Goal: Check status: Check status

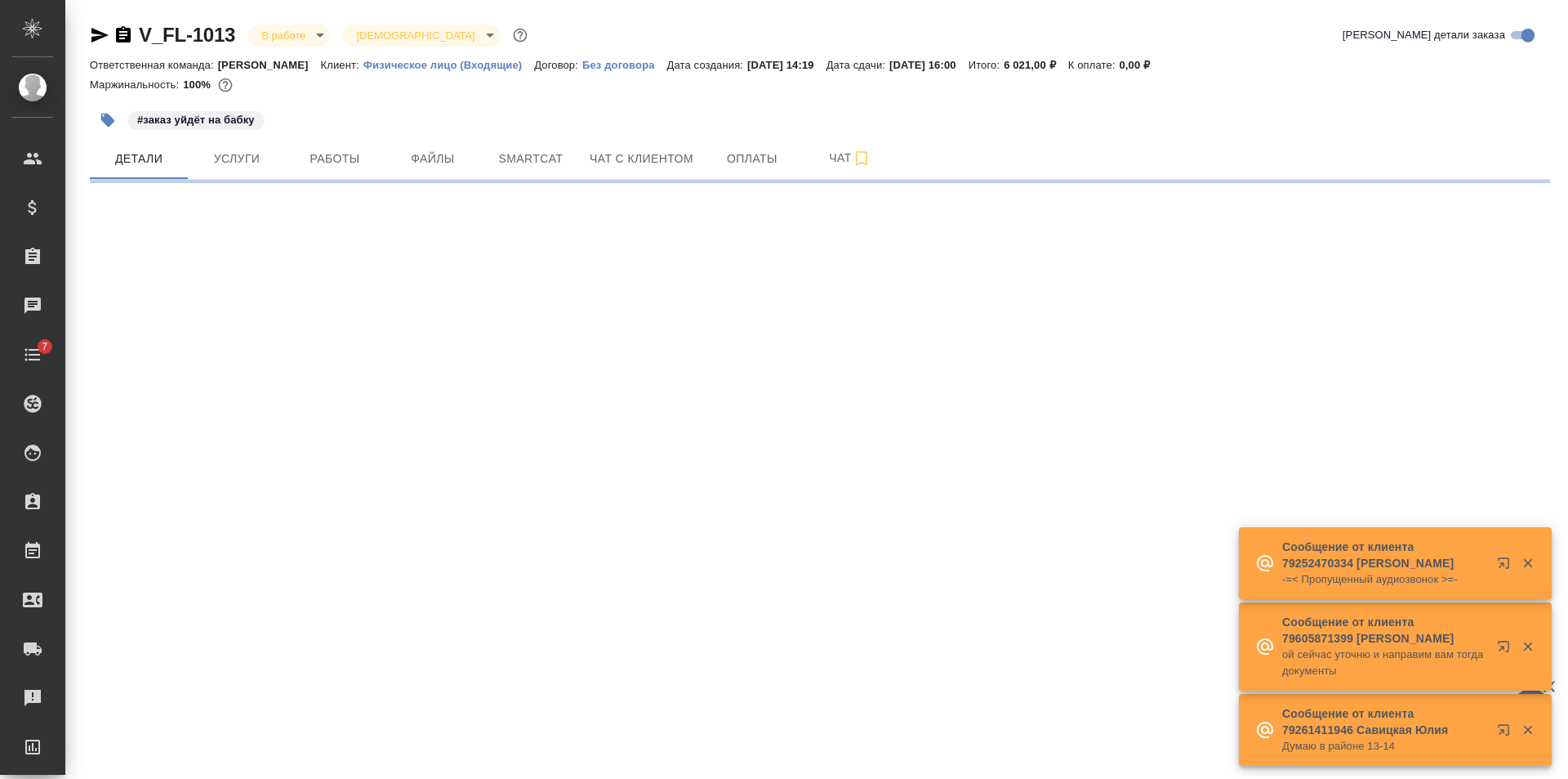
select select "RU"
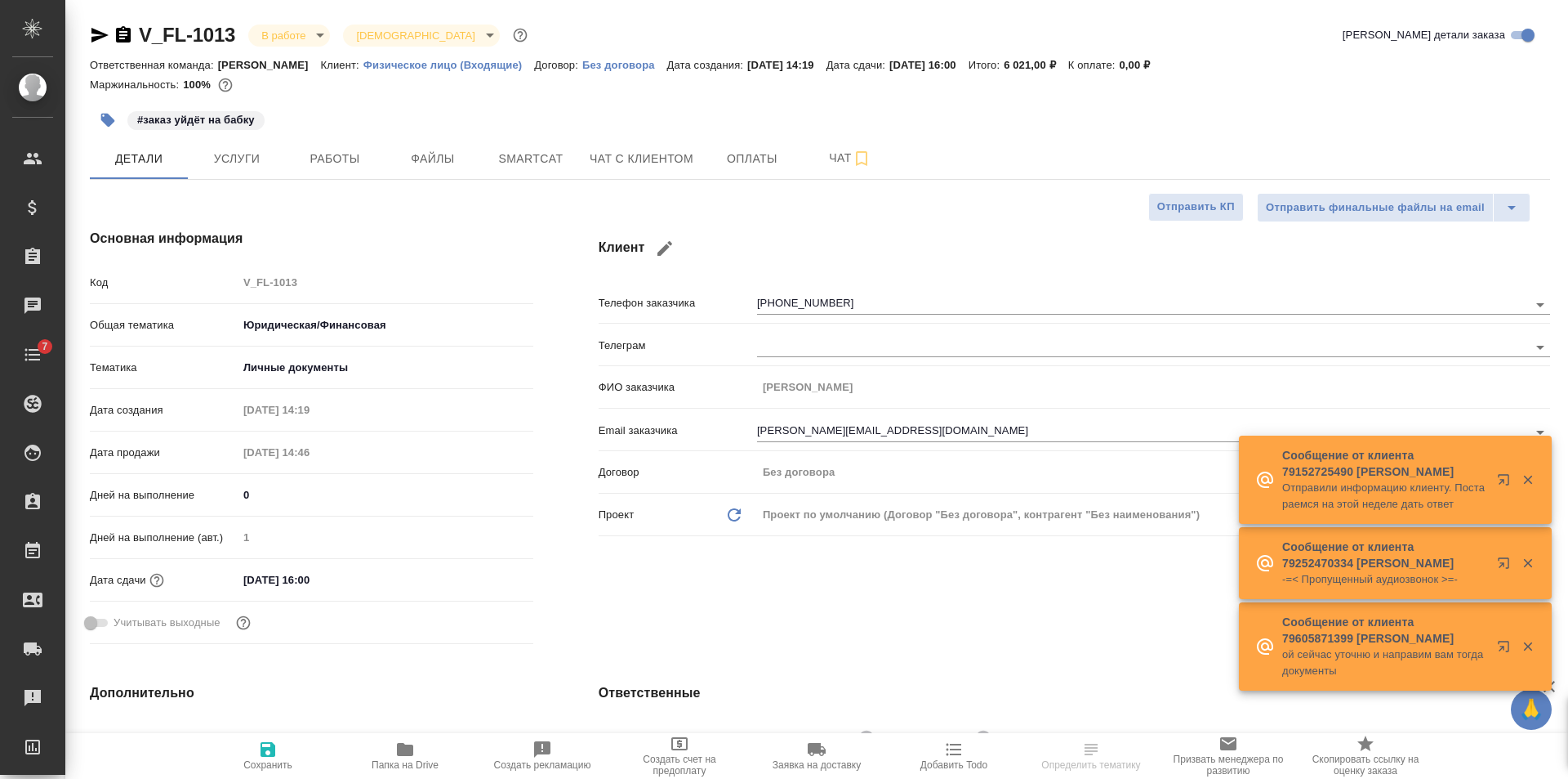
type textarea "x"
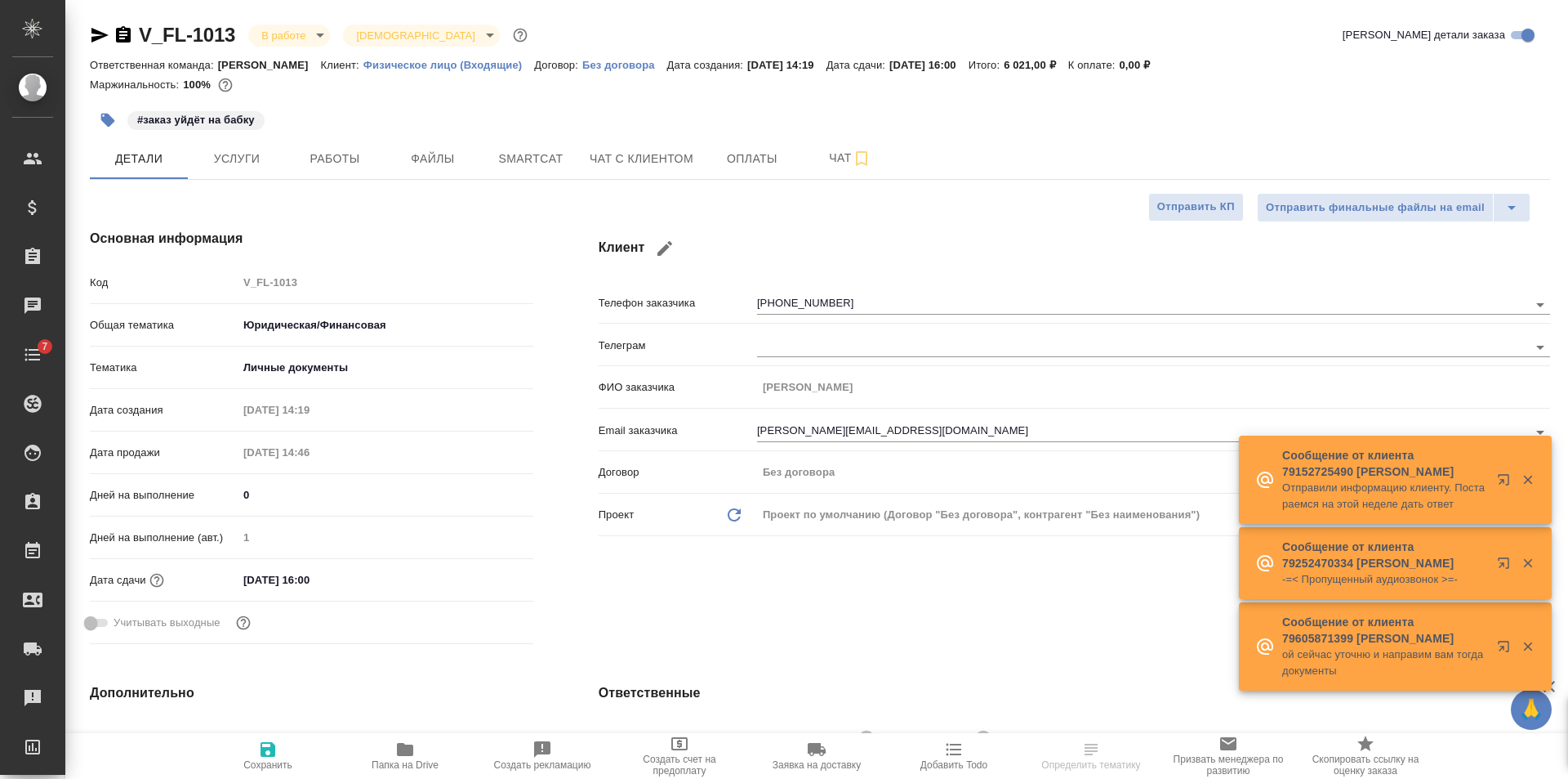
type textarea "x"
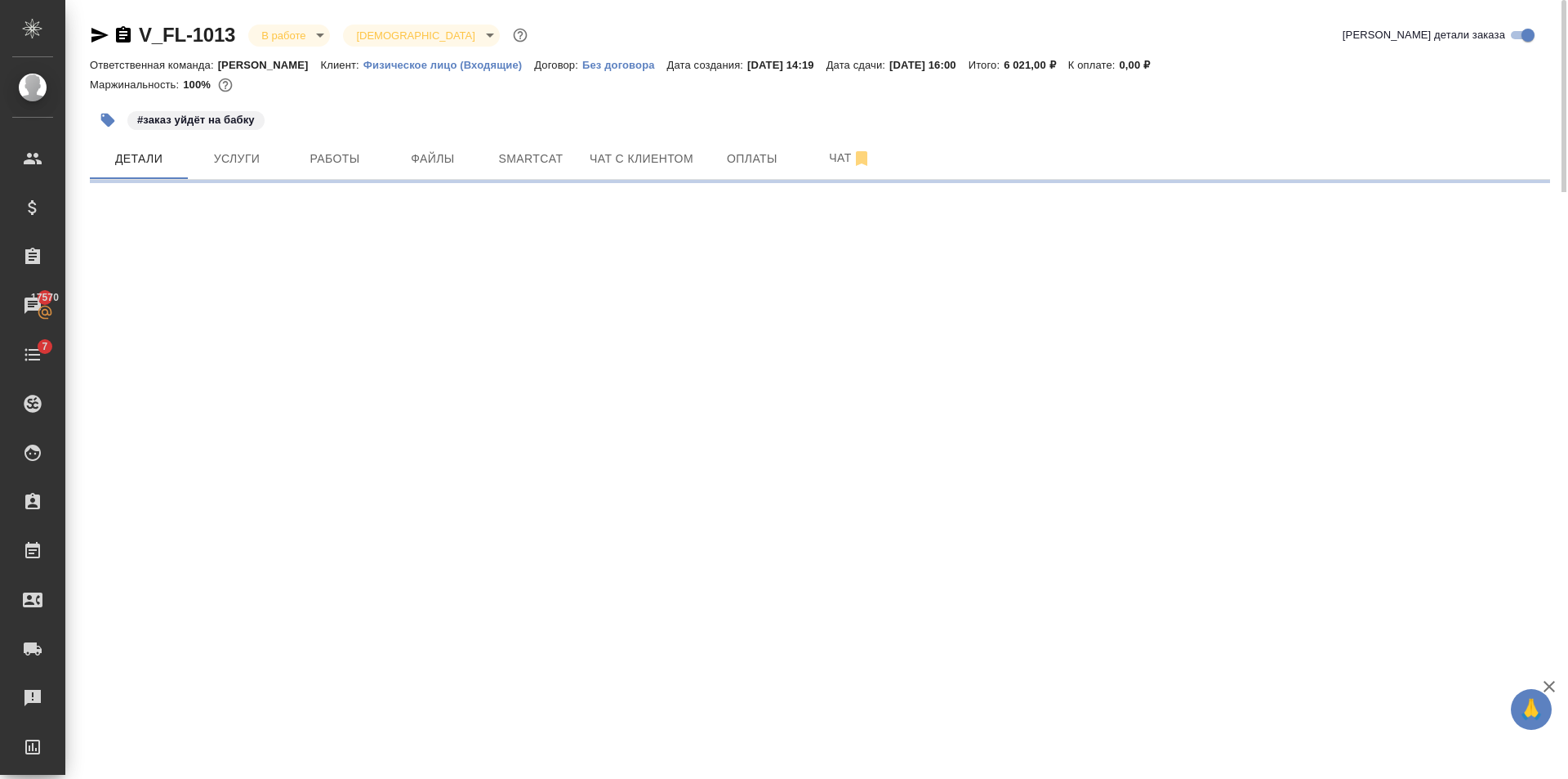
select select "RU"
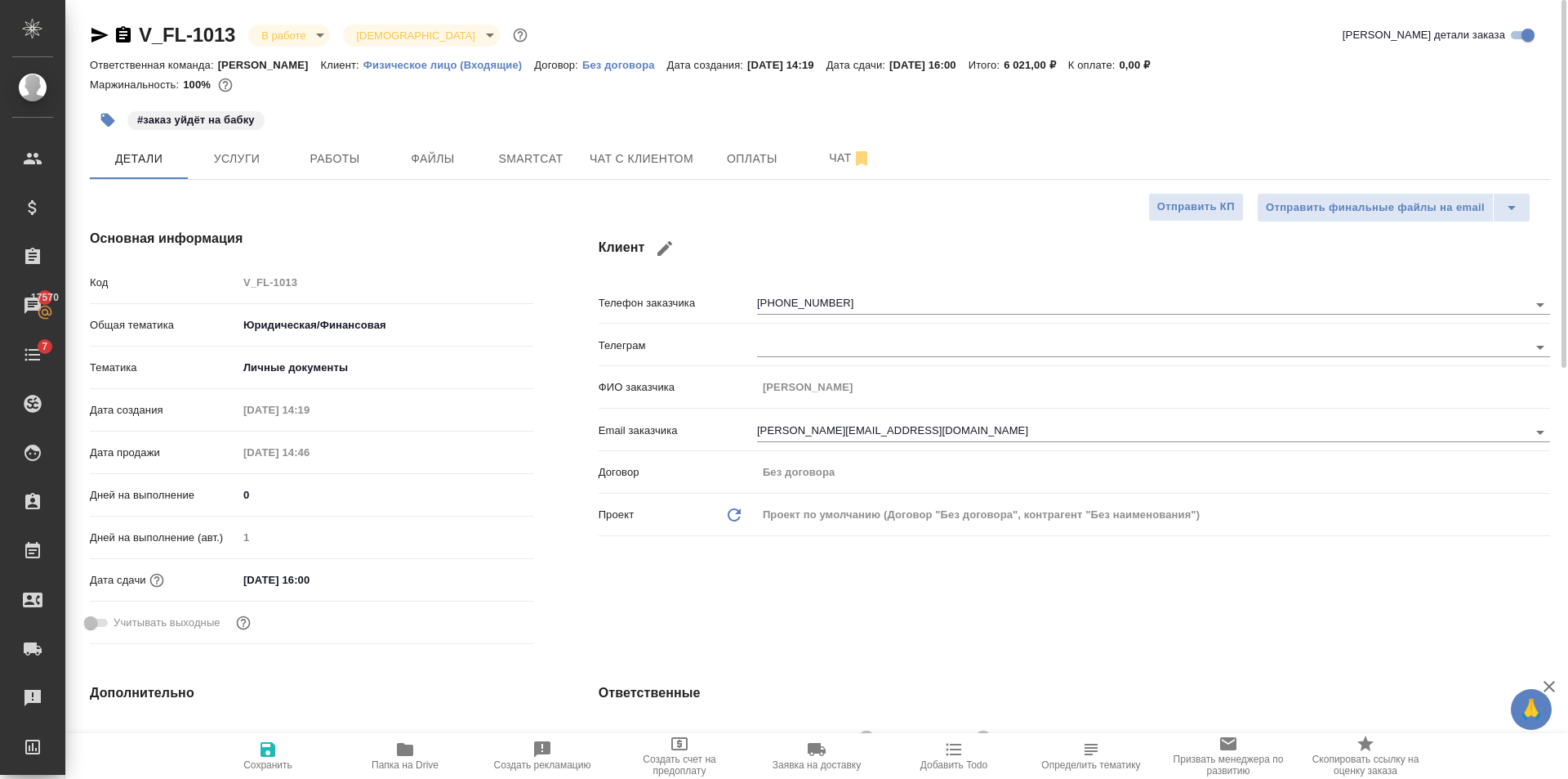
type textarea "x"
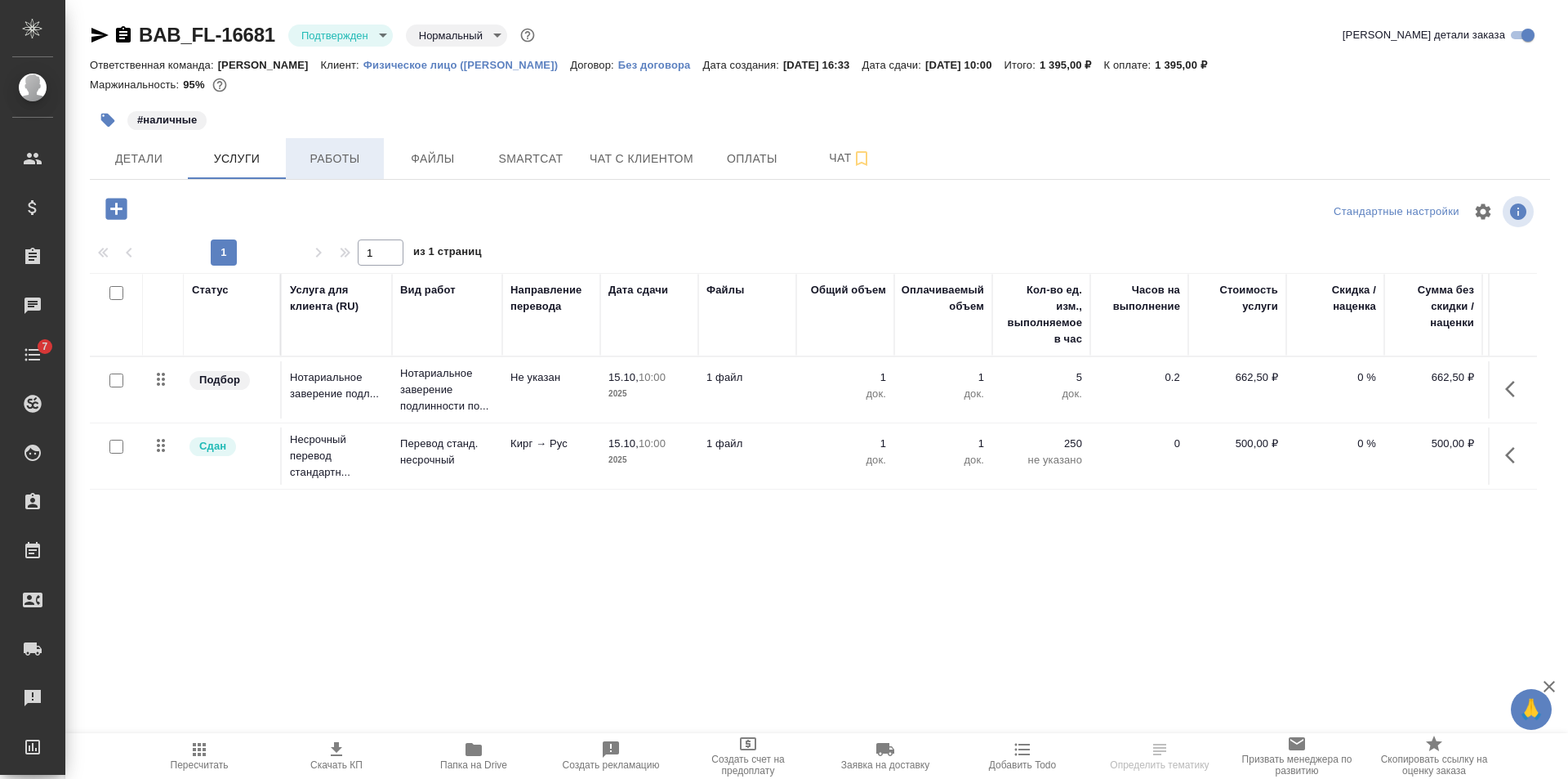
click at [329, 174] on button "Работы" at bounding box center [335, 158] width 98 height 41
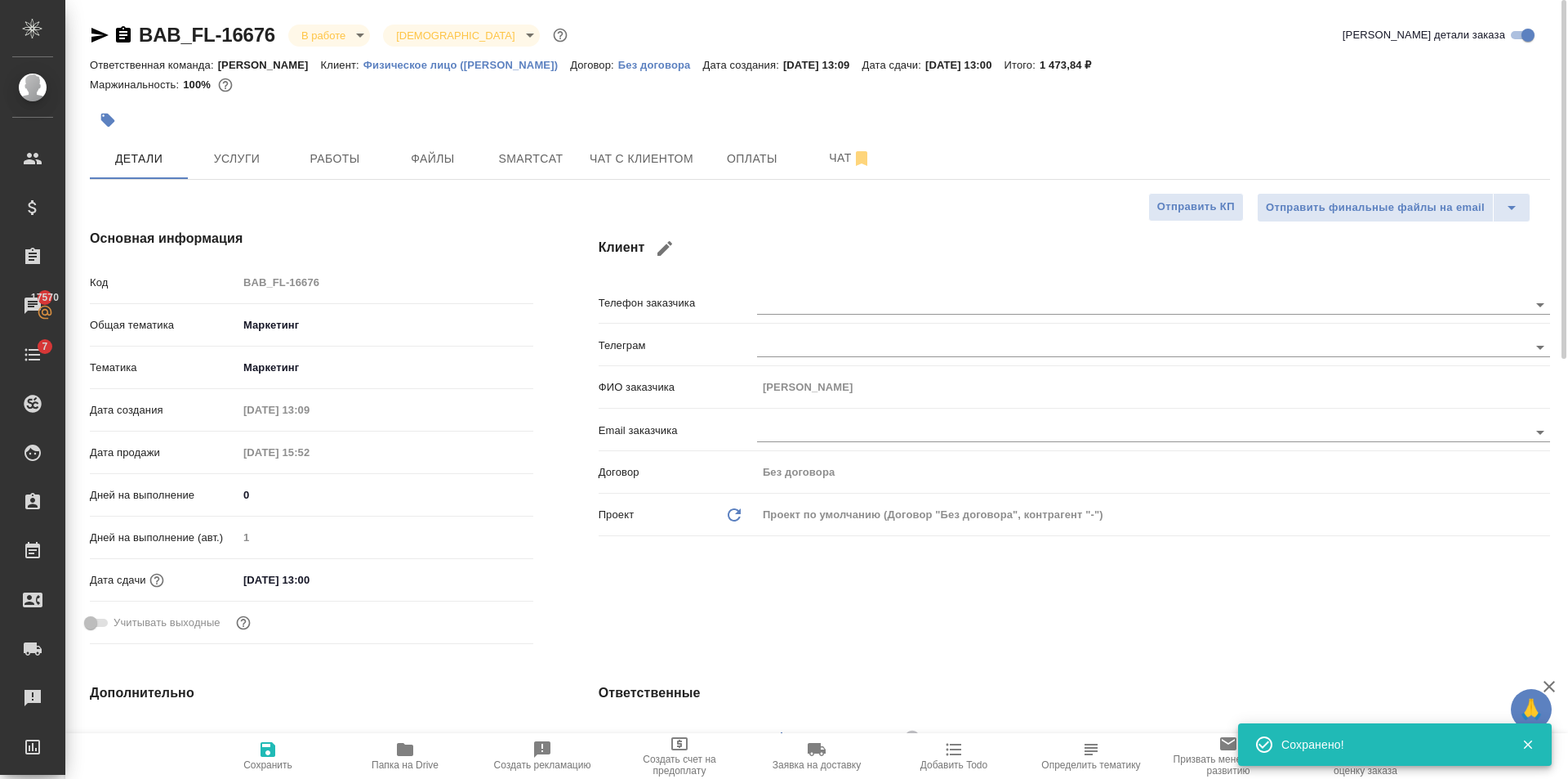
select select "RU"
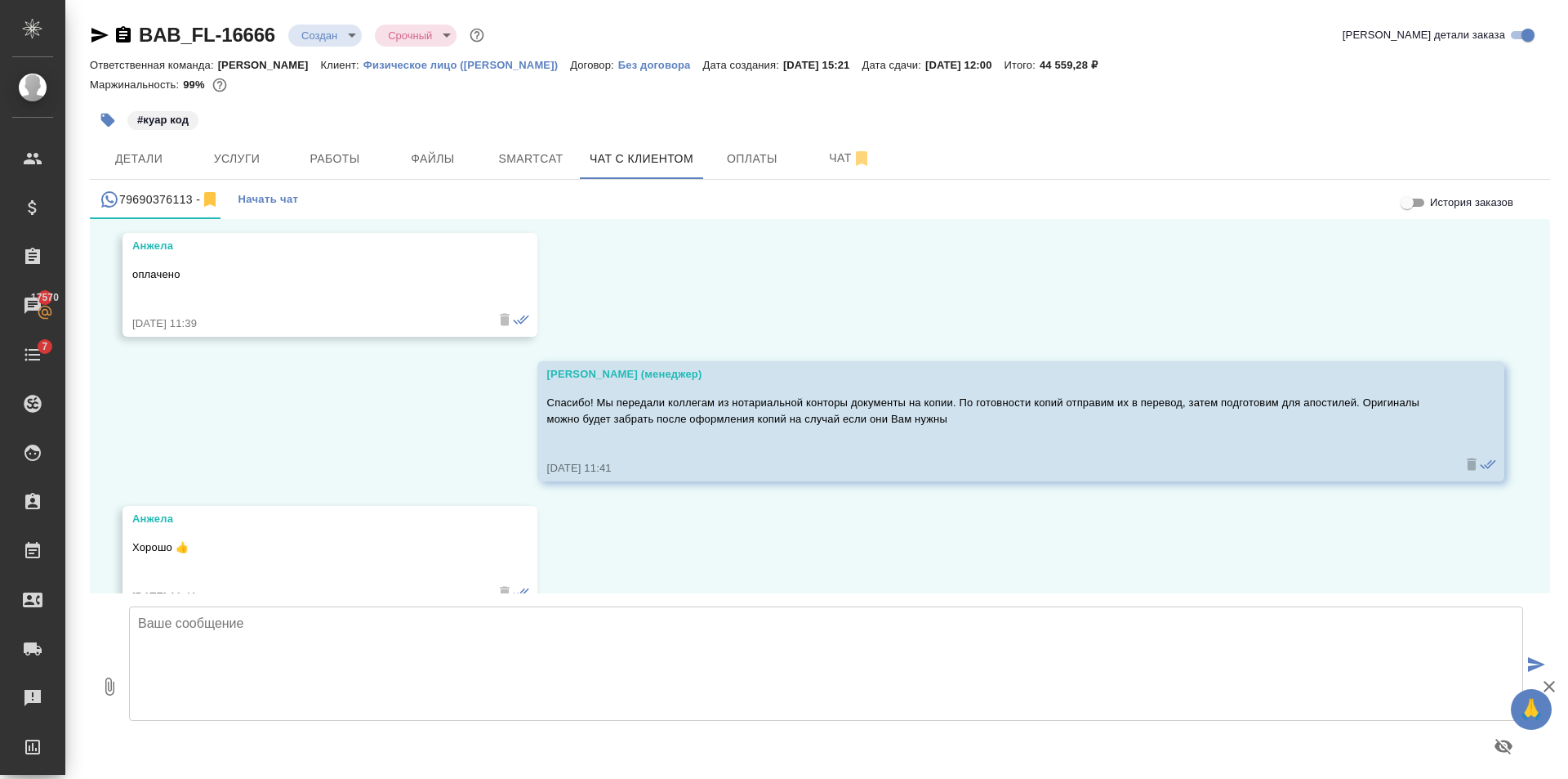
scroll to position [3719, 0]
